Goal: Check status: Check status

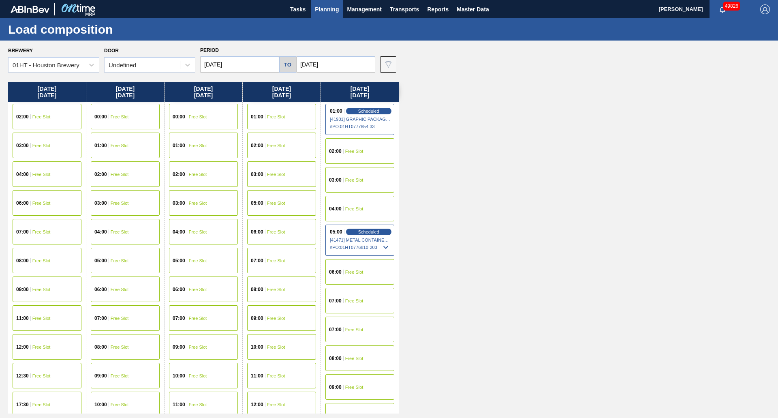
click at [497, 123] on div "[DATE] 02:00 Free Slot 03:00 Free Slot 04:00 Free Slot 06:00 Free Slot 07:00 Fr…" at bounding box center [391, 248] width 766 height 332
click at [457, 10] on span "Master Data" at bounding box center [473, 9] width 32 height 10
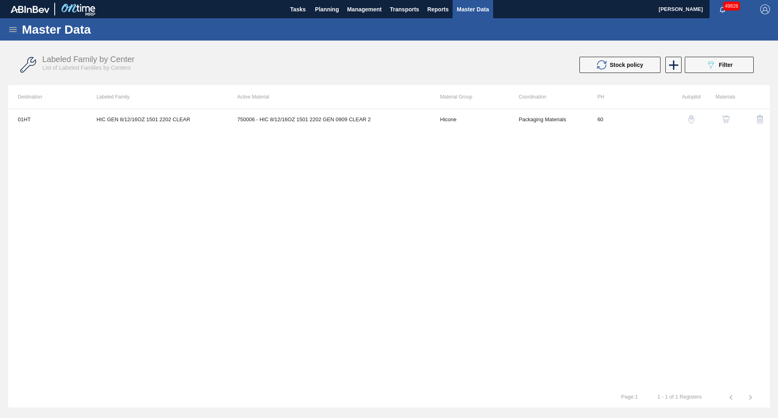
click at [13, 30] on icon at bounding box center [12, 29] width 7 height 5
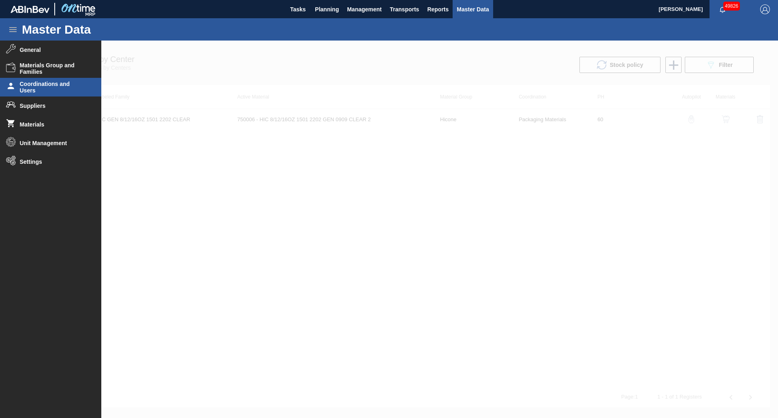
click at [53, 93] on span "Coordinations and Users" at bounding box center [53, 87] width 67 height 13
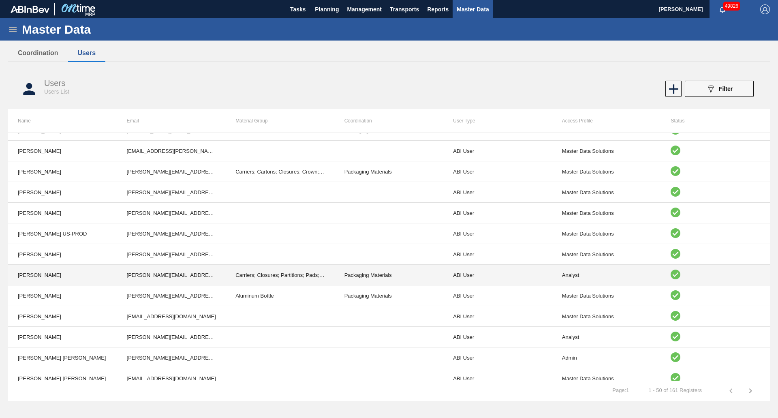
scroll to position [785, 0]
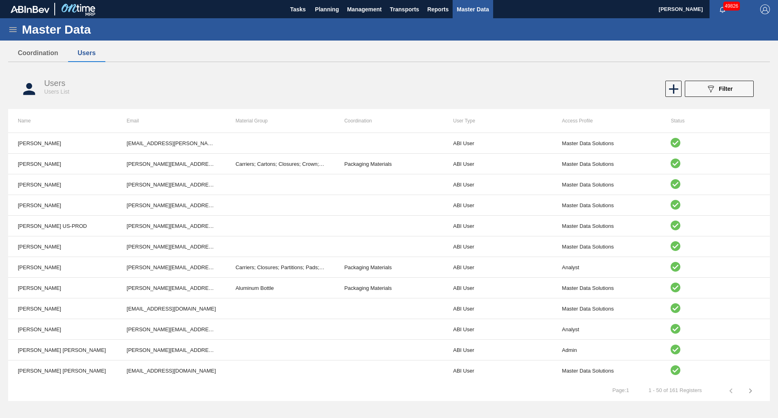
click at [755, 389] on icon "button" at bounding box center [751, 391] width 10 height 10
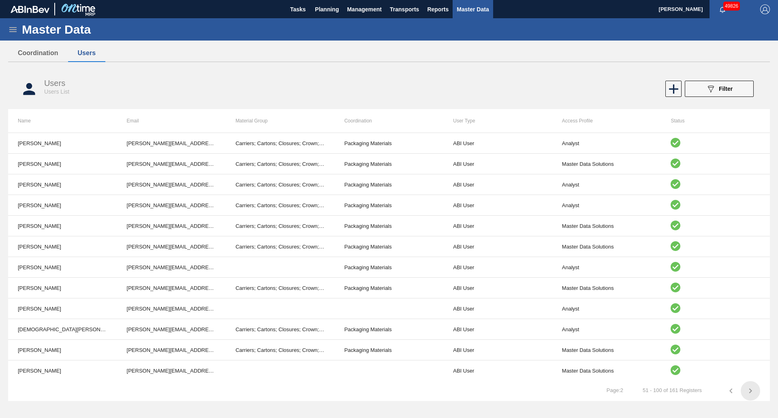
click at [754, 395] on icon "button" at bounding box center [751, 391] width 10 height 10
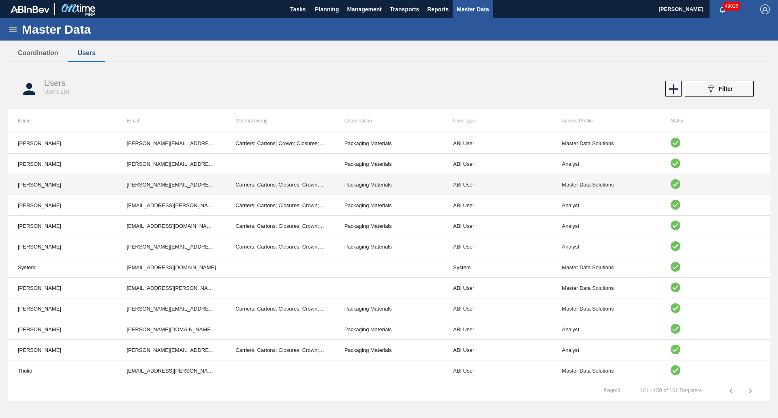
click at [366, 178] on td "Packaging Materials" at bounding box center [389, 184] width 109 height 21
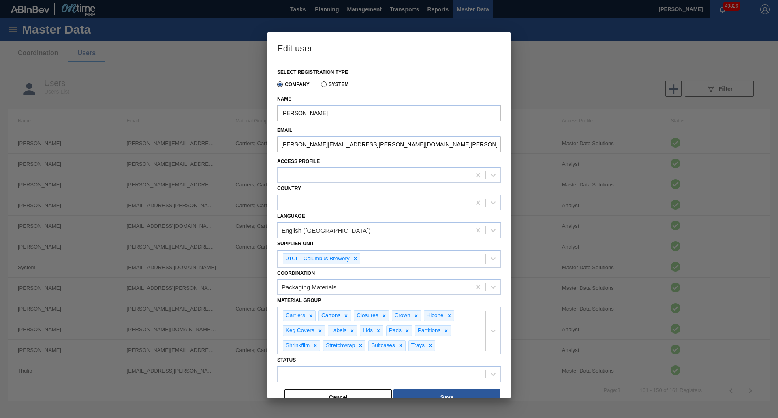
type input "Scott Middlestead"
type input "Scott.Middlestead@anheuser-busch.com"
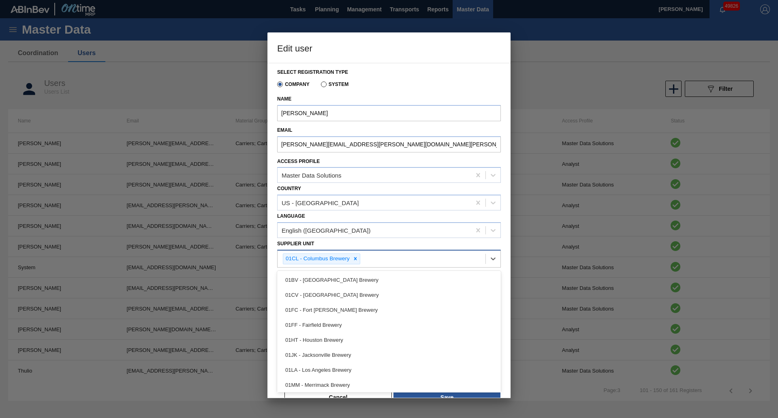
click at [383, 256] on div "01CL - Columbus Brewery" at bounding box center [382, 258] width 208 height 17
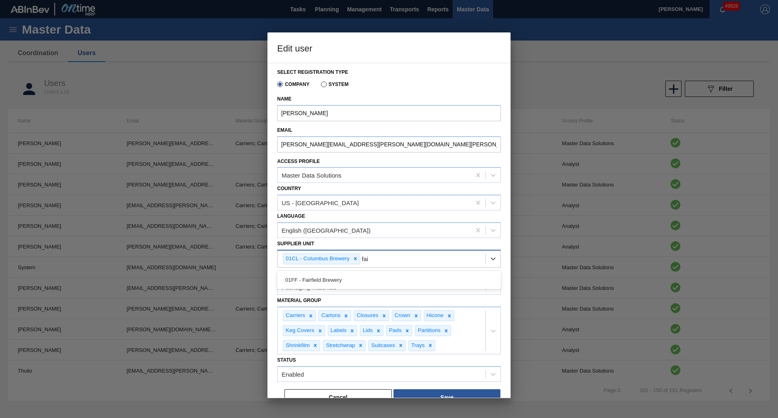
type Unit "fair"
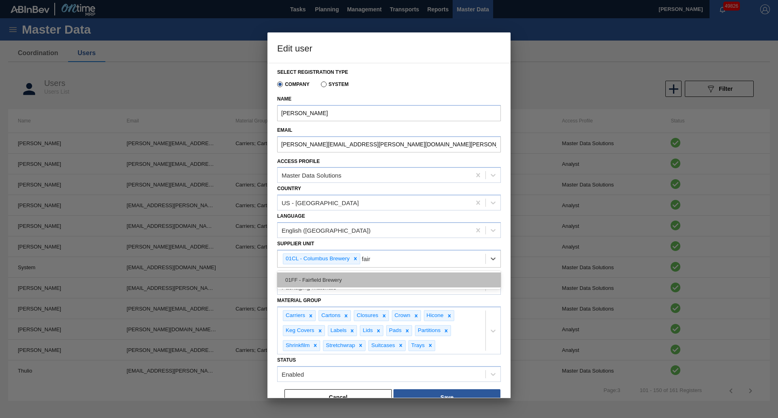
click at [375, 281] on div "01FF - Fairfield Brewery" at bounding box center [389, 279] width 224 height 15
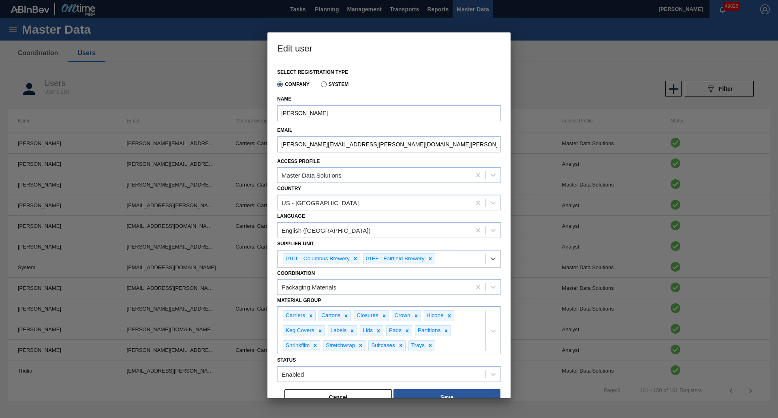
scroll to position [12, 0]
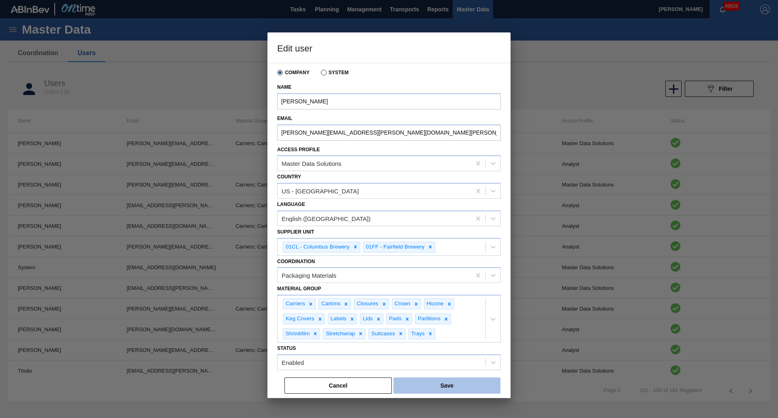
click at [467, 383] on button "Save" at bounding box center [447, 385] width 107 height 16
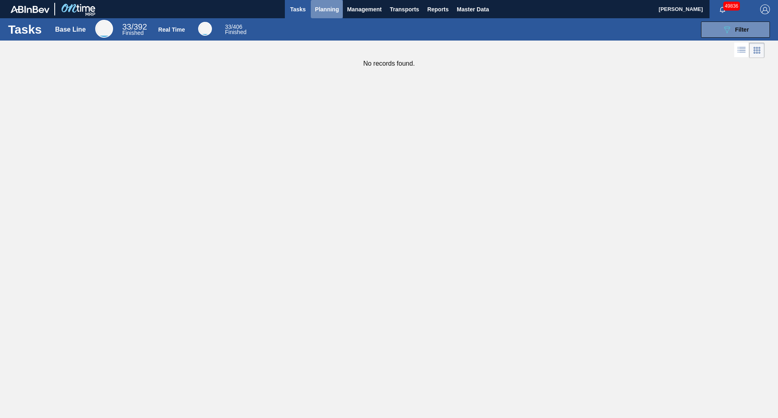
click at [321, 12] on span "Planning" at bounding box center [327, 9] width 24 height 10
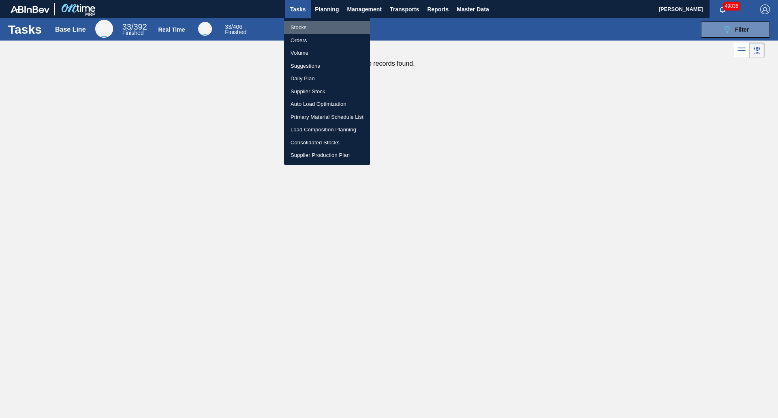
click at [310, 29] on li "Stocks" at bounding box center [327, 27] width 86 height 13
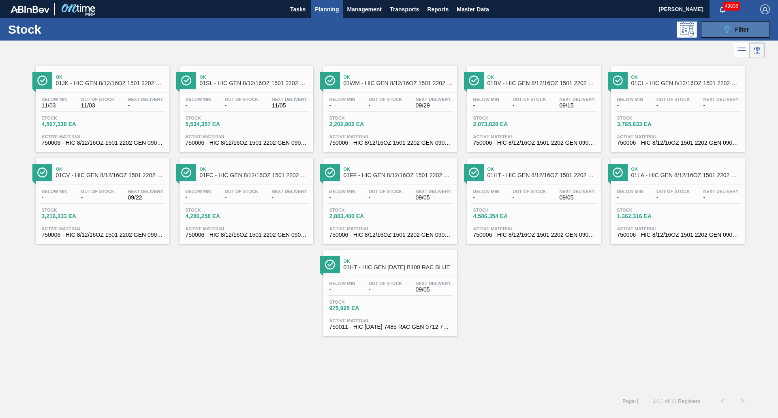
click at [710, 27] on button "089F7B8B-B2A5-4AFE-B5C0-19BA573D28AC Filter" at bounding box center [735, 29] width 69 height 16
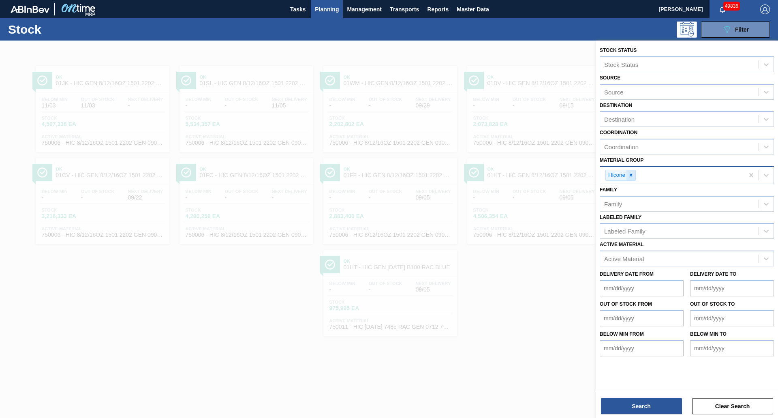
click at [629, 178] on icon at bounding box center [631, 175] width 6 height 6
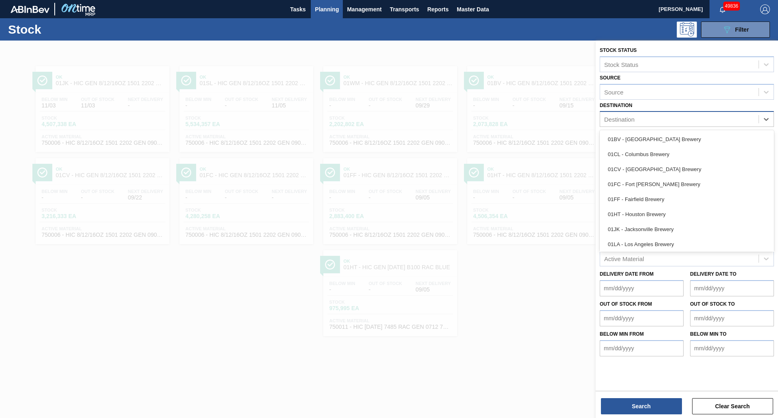
click at [622, 121] on div "Destination" at bounding box center [619, 119] width 30 height 7
click at [629, 139] on div "01BV - Baldwinsville Brewery" at bounding box center [687, 139] width 174 height 15
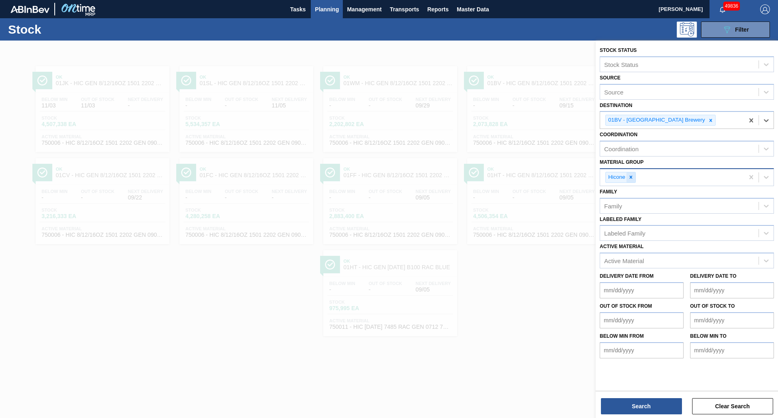
click at [630, 177] on icon at bounding box center [631, 177] width 6 height 6
click at [630, 177] on div "Material Group" at bounding box center [624, 176] width 40 height 7
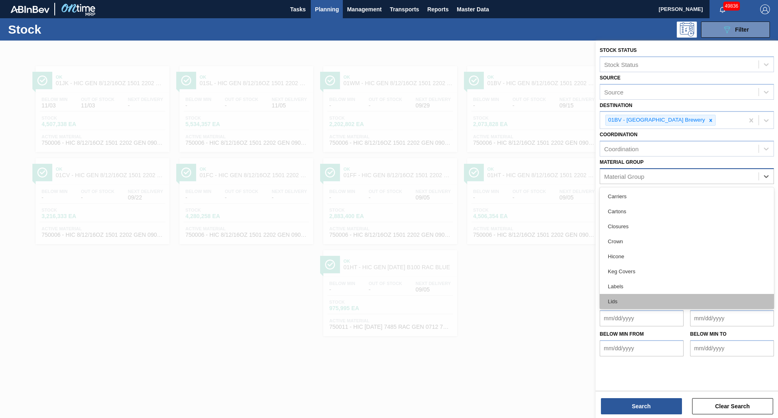
click at [614, 302] on div "Lids" at bounding box center [687, 301] width 174 height 15
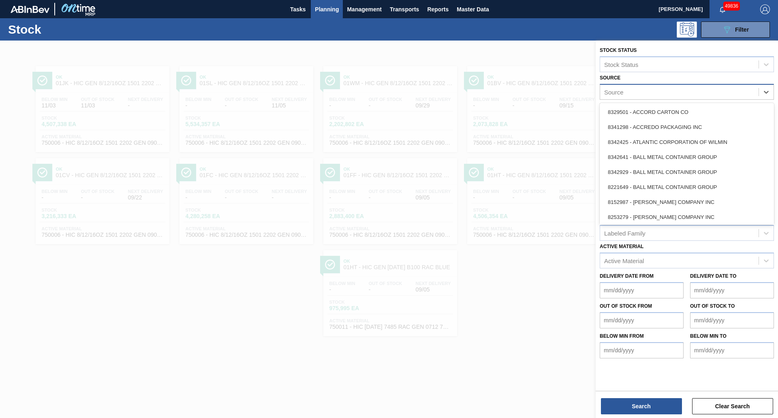
click at [620, 93] on div "Source" at bounding box center [613, 91] width 19 height 7
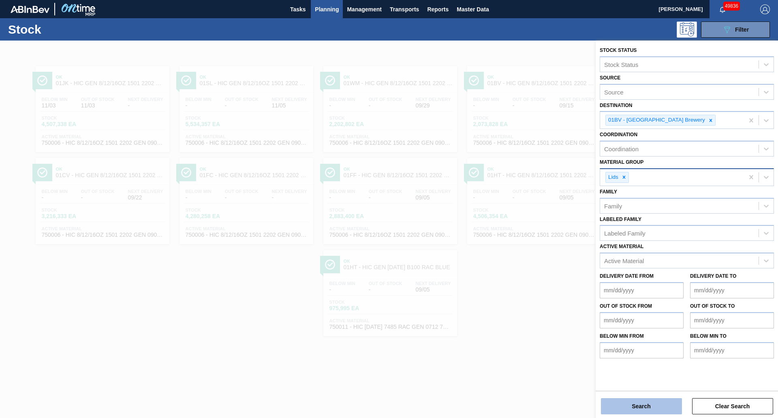
click at [643, 411] on button "Search" at bounding box center [641, 406] width 81 height 16
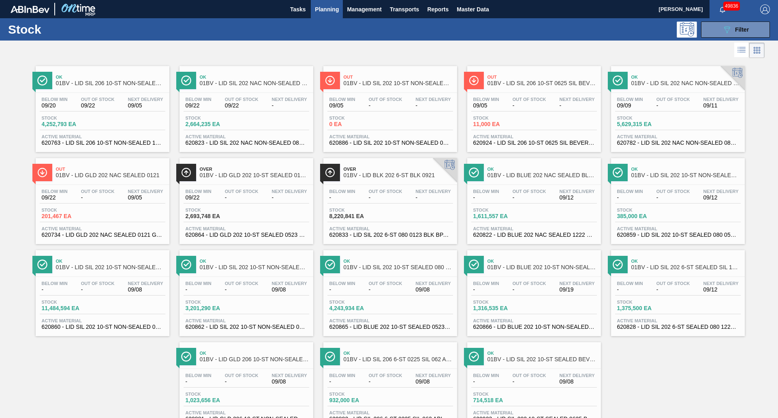
click at [114, 116] on div "Stock 4,252,793 EA" at bounding box center [103, 123] width 126 height 15
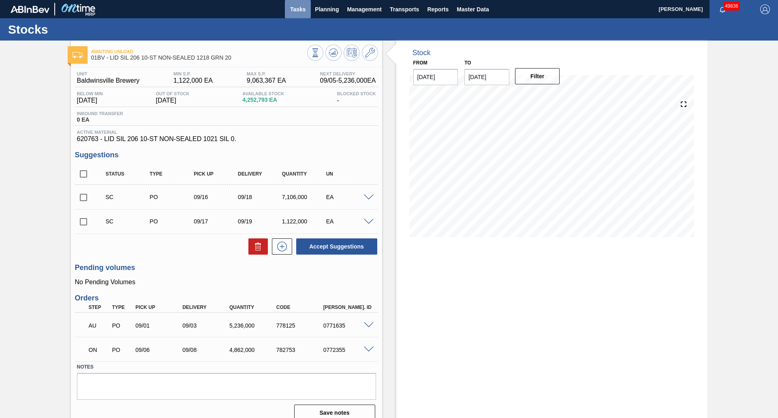
click at [293, 15] on button "Tasks" at bounding box center [298, 9] width 26 height 18
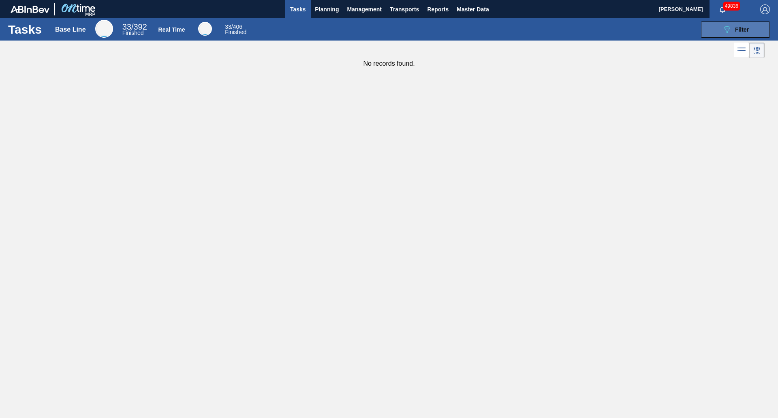
click at [723, 28] on icon "089F7B8B-B2A5-4AFE-B5C0-19BA573D28AC" at bounding box center [727, 30] width 10 height 10
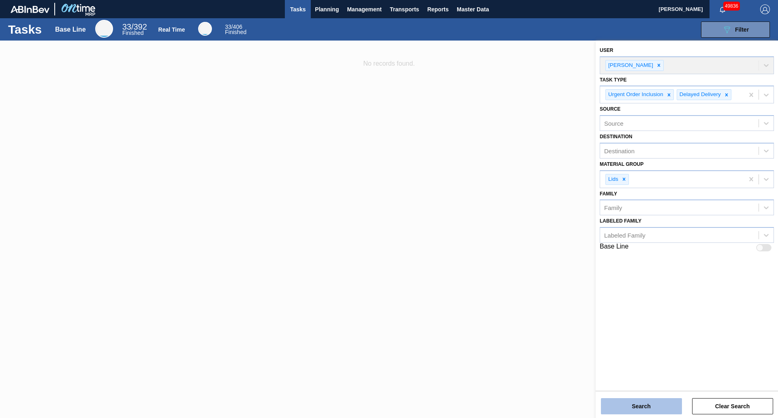
click at [655, 408] on button "Search" at bounding box center [641, 406] width 81 height 16
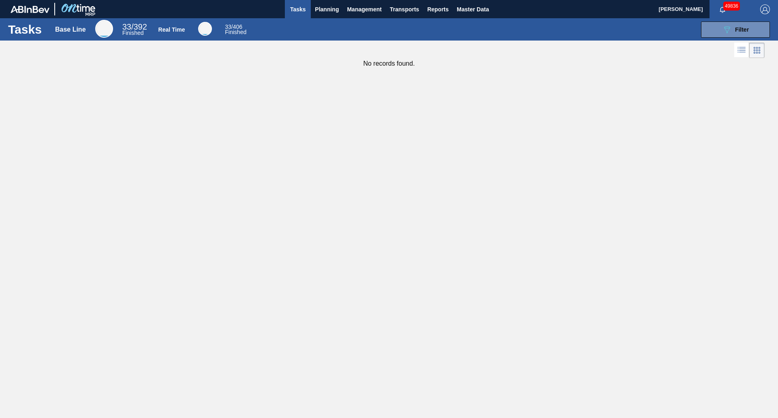
click at [398, 169] on div "Tasks Base Line 33 / 392 Finished Real Time 33 / 406 Finished 089F7B8B-B2A5-4AF…" at bounding box center [389, 200] width 778 height 364
click at [334, 11] on span "Planning" at bounding box center [327, 9] width 24 height 10
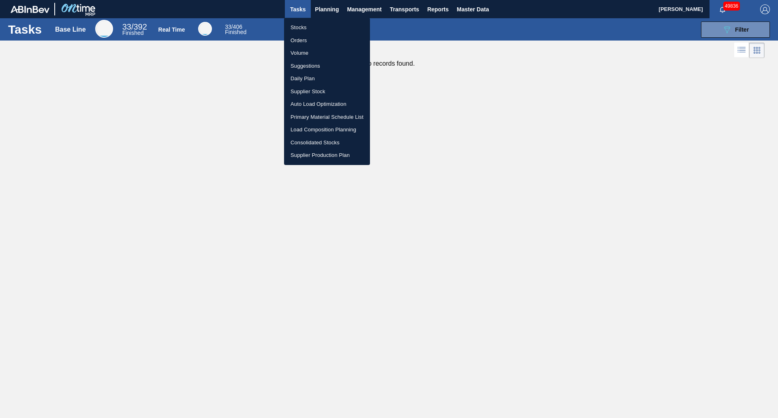
click at [332, 28] on li "Stocks" at bounding box center [327, 27] width 86 height 13
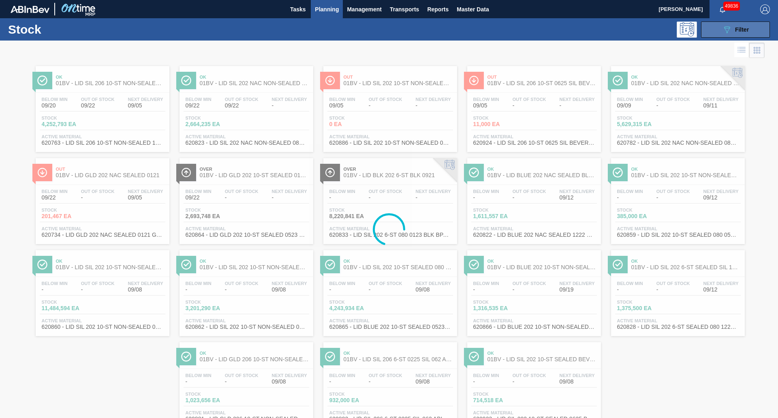
click at [719, 28] on button "089F7B8B-B2A5-4AFE-B5C0-19BA573D28AC Filter" at bounding box center [735, 29] width 69 height 16
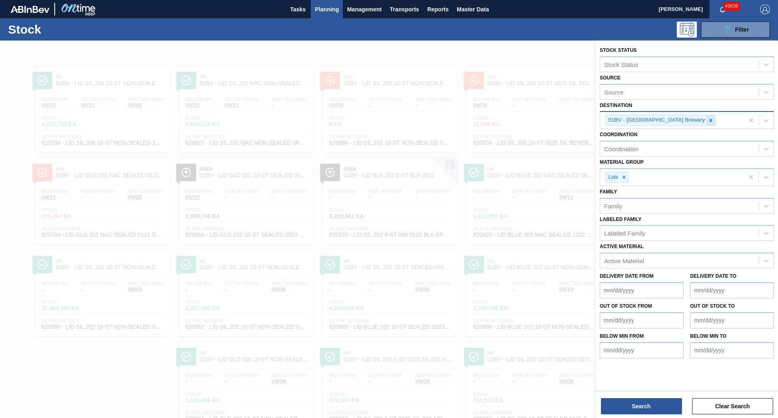
click at [710, 119] on icon at bounding box center [711, 120] width 3 height 3
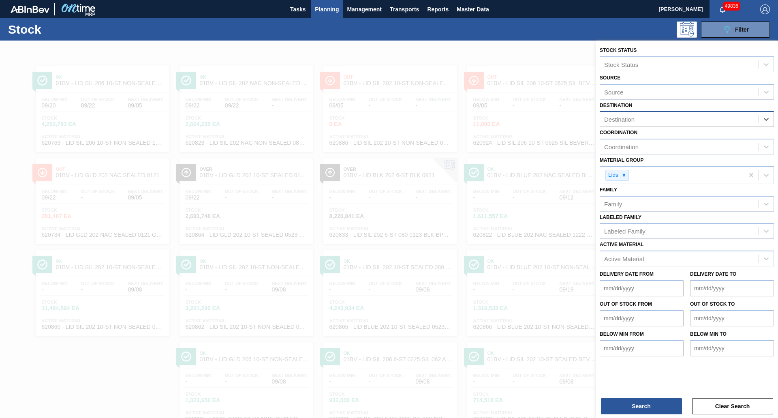
click at [686, 119] on div "Destination" at bounding box center [679, 119] width 158 height 12
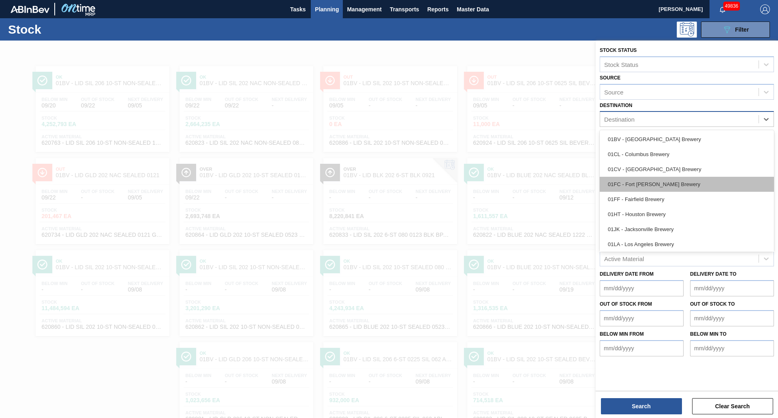
click at [641, 184] on div "01FC - Fort Collins Brewery" at bounding box center [687, 184] width 174 height 15
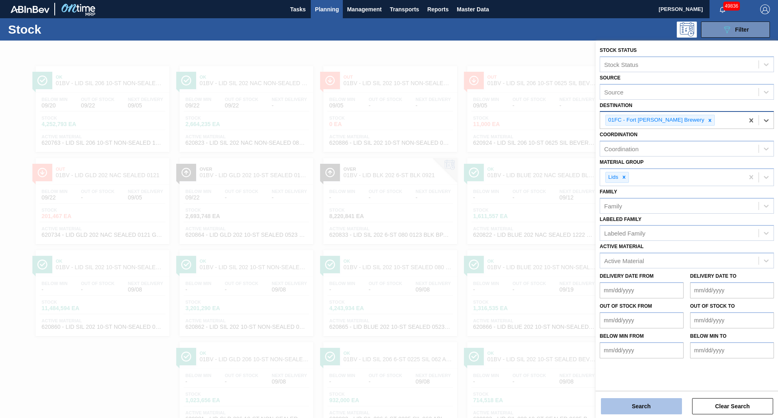
click at [638, 404] on button "Search" at bounding box center [641, 406] width 81 height 16
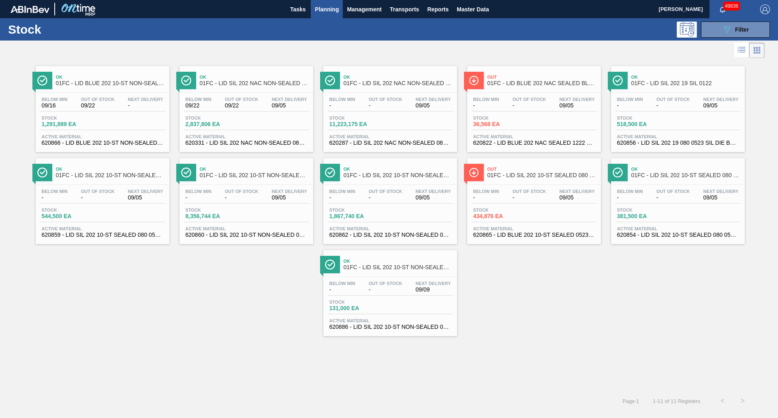
click at [85, 122] on span "1,291,889 EA" at bounding box center [70, 124] width 57 height 6
click at [403, 312] on div "Stock 131,000 EA" at bounding box center [390, 306] width 126 height 15
click at [708, 31] on button "089F7B8B-B2A5-4AFE-B5C0-19BA573D28AC Filter" at bounding box center [735, 29] width 69 height 16
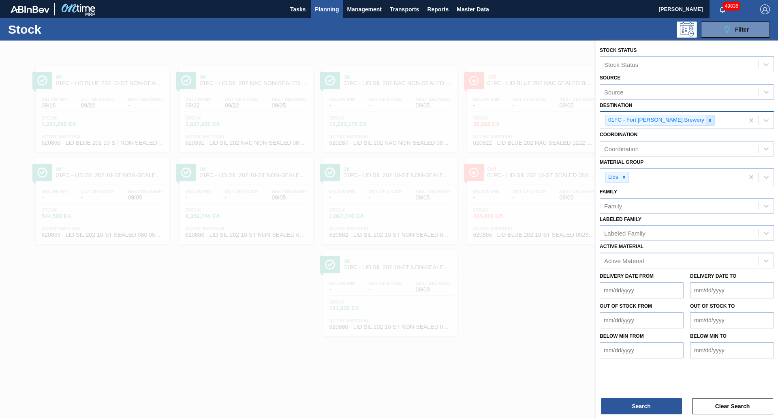
click at [706, 119] on div at bounding box center [710, 120] width 9 height 10
click at [679, 119] on div "01FC - Fort Collins Brewery" at bounding box center [672, 120] width 144 height 17
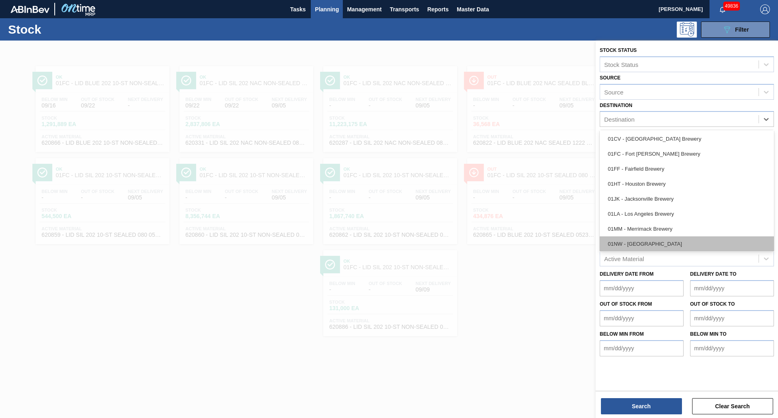
scroll to position [62, 0]
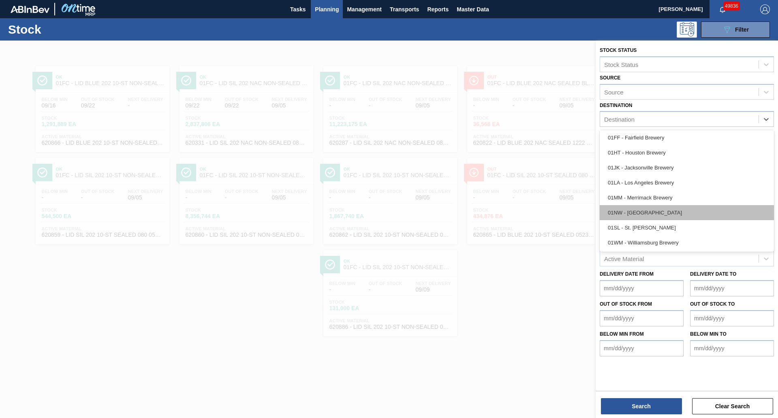
click at [641, 212] on div "01NW - Newark Brewery" at bounding box center [687, 212] width 174 height 15
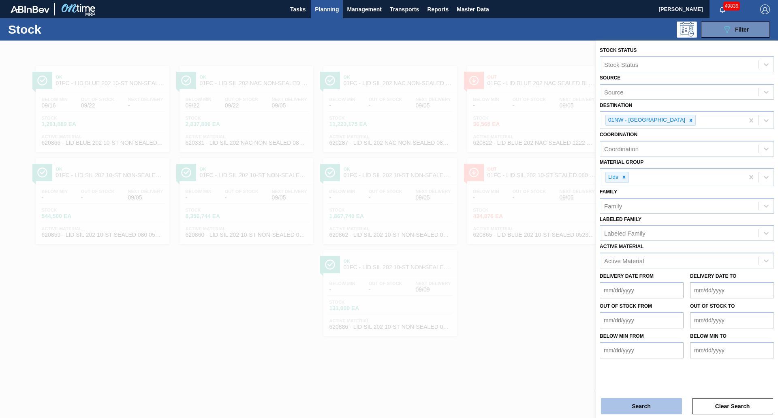
click at [631, 409] on button "Search" at bounding box center [641, 406] width 81 height 16
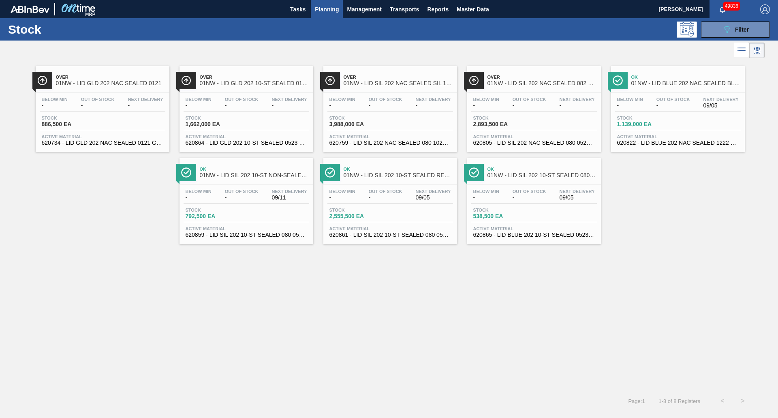
click at [509, 222] on div "Below Min - Out Of Stock - Next Delivery 09/05 Stock 538,500 EA Active Material…" at bounding box center [534, 212] width 134 height 55
